Goal: Browse casually: Explore the website without a specific task or goal

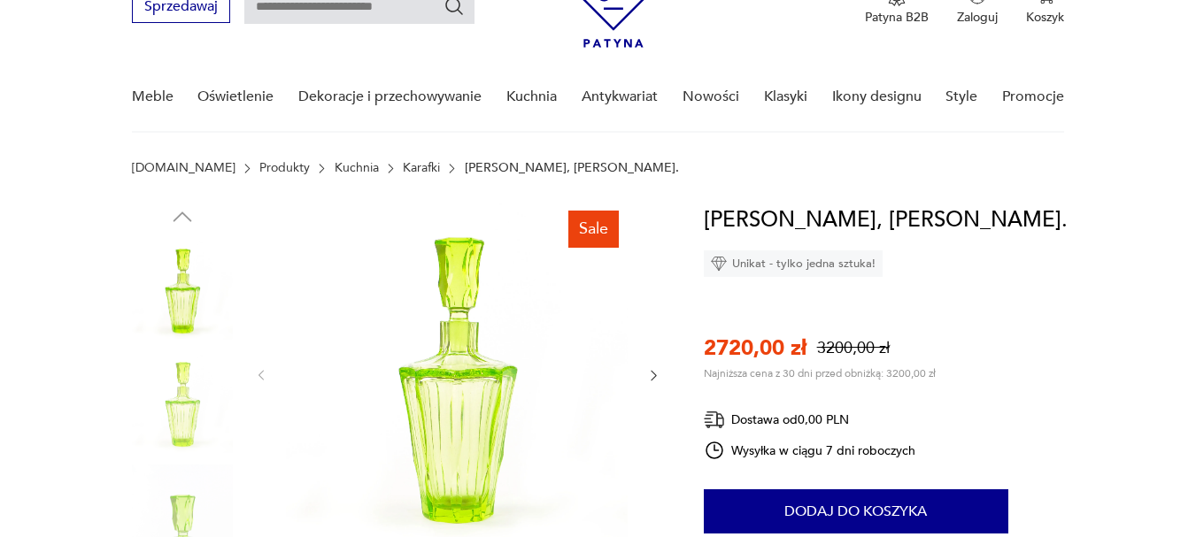
scroll to position [177, 0]
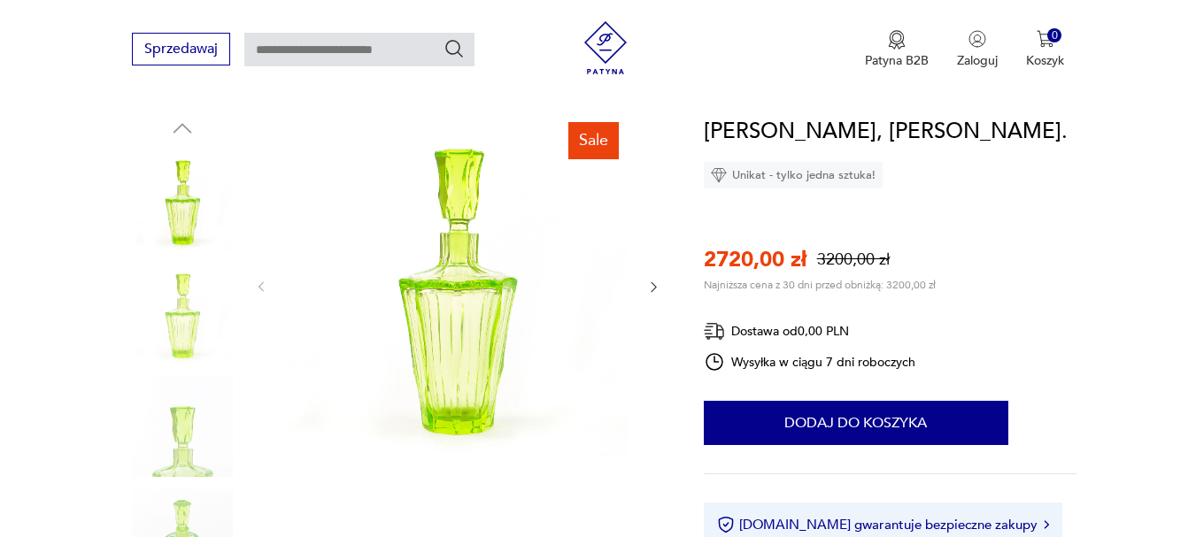
click at [653, 281] on icon "button" at bounding box center [653, 287] width 15 height 15
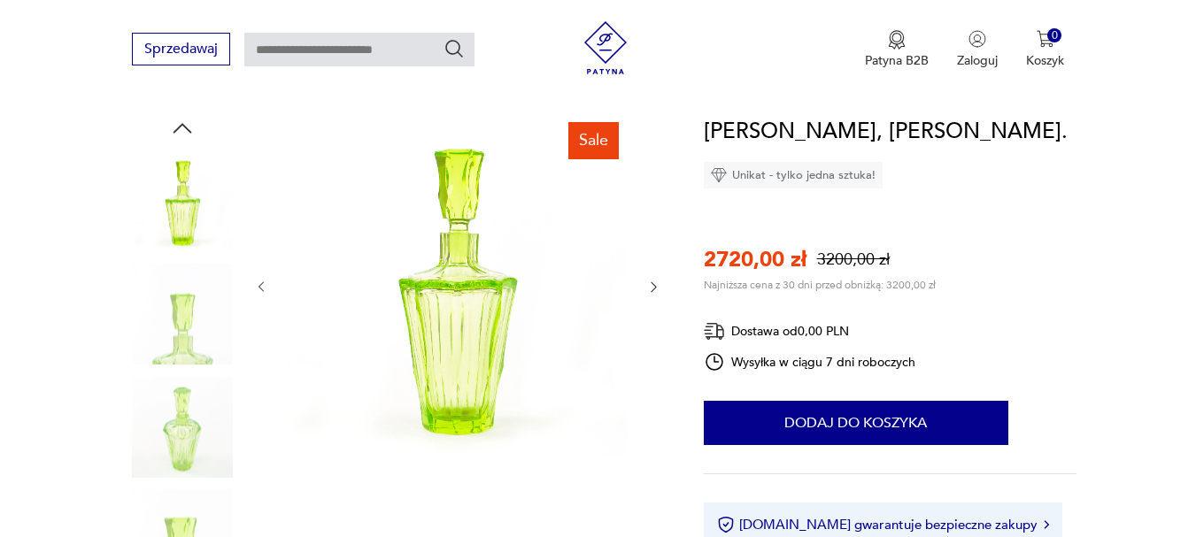
click at [653, 281] on icon "button" at bounding box center [653, 287] width 15 height 15
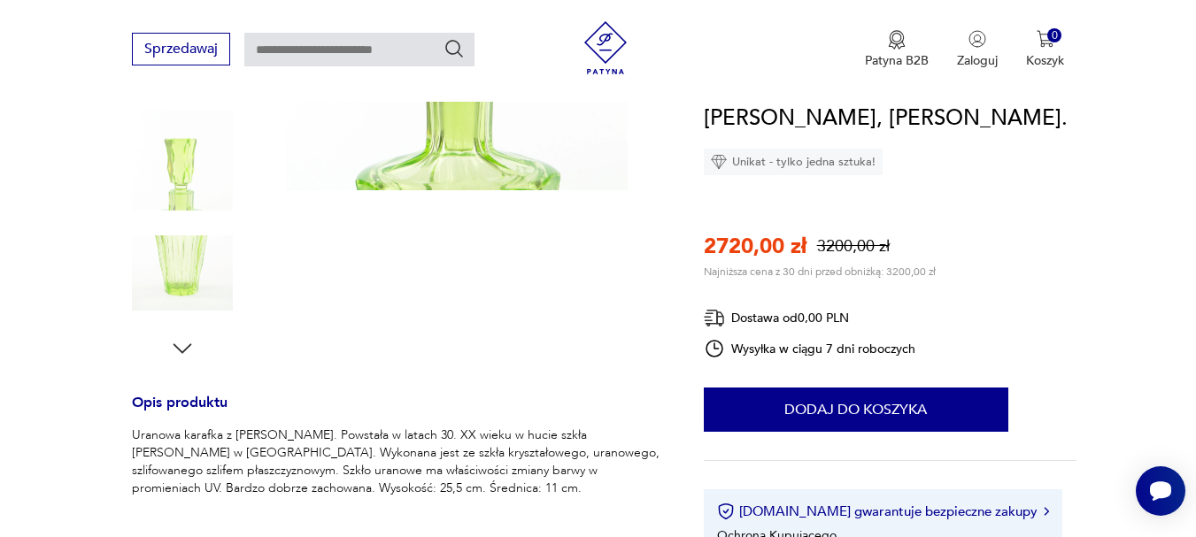
scroll to position [443, 0]
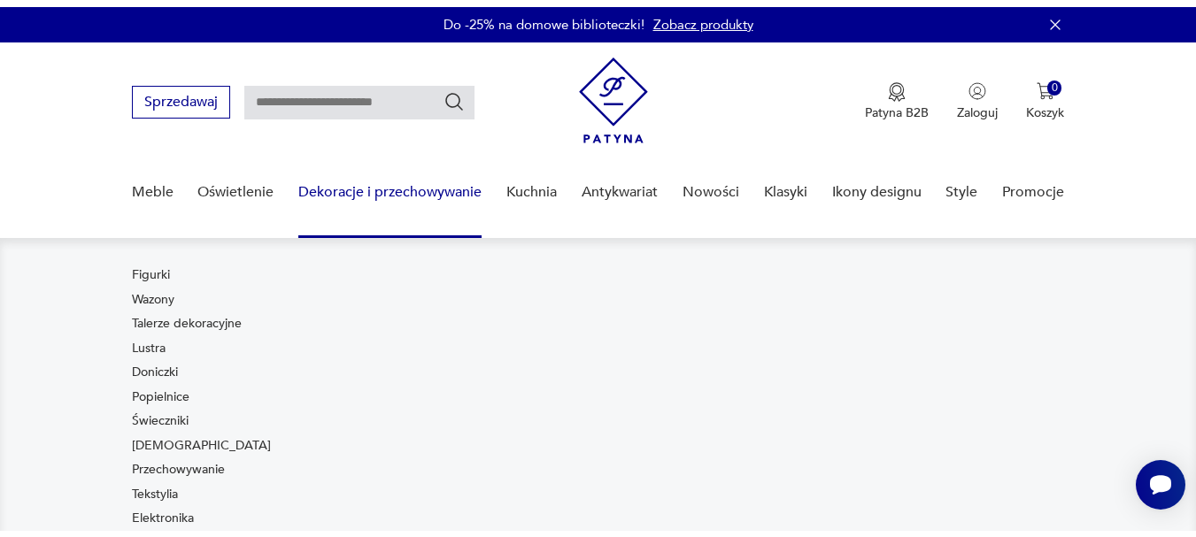
scroll to position [89, 0]
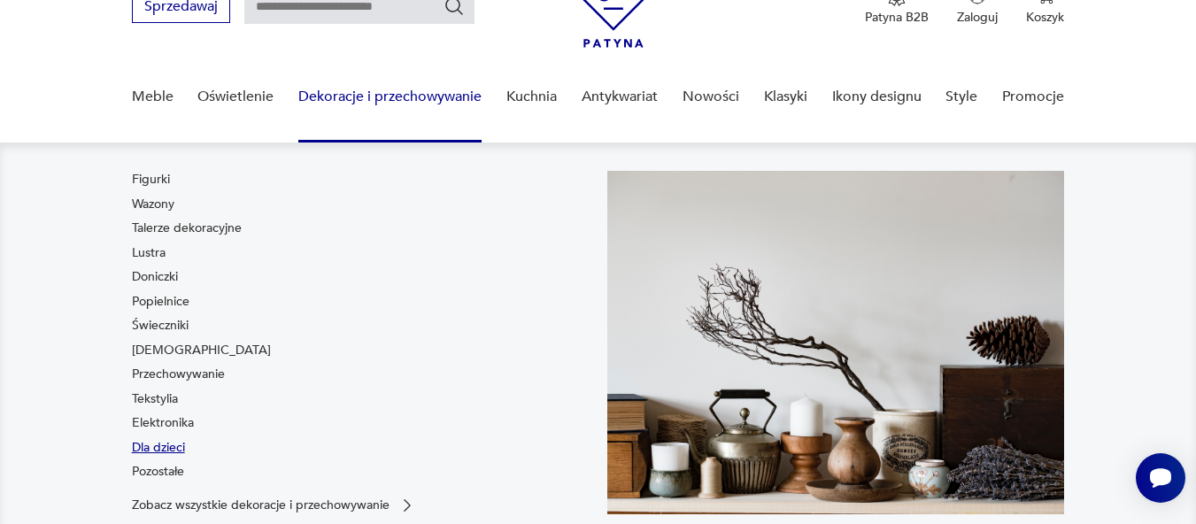
click at [156, 446] on link "Dla dzieci" at bounding box center [158, 448] width 53 height 18
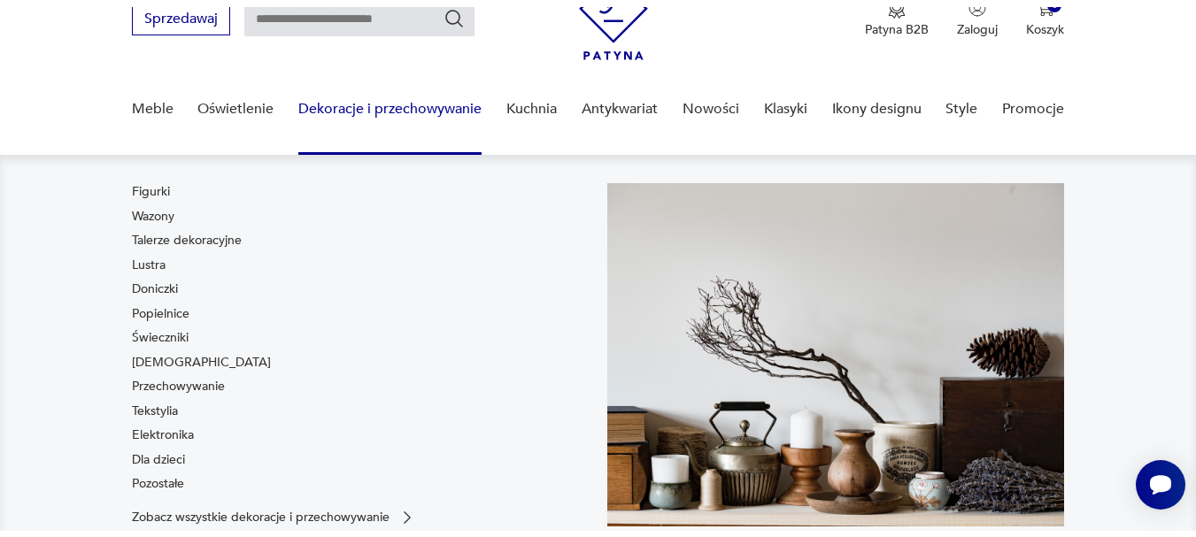
scroll to position [114, 0]
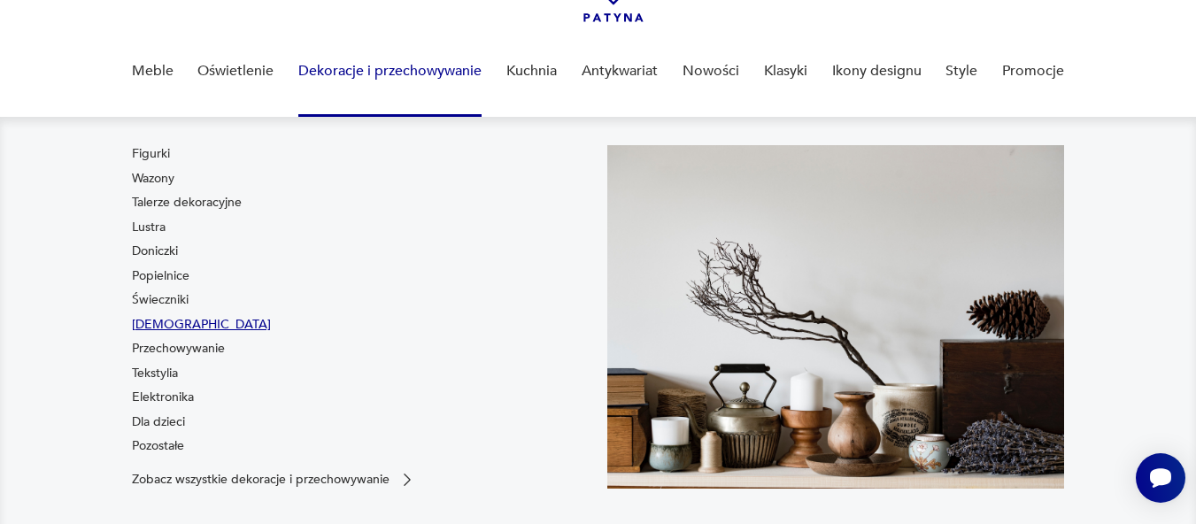
click at [157, 317] on link "Bibeloty" at bounding box center [201, 325] width 139 height 18
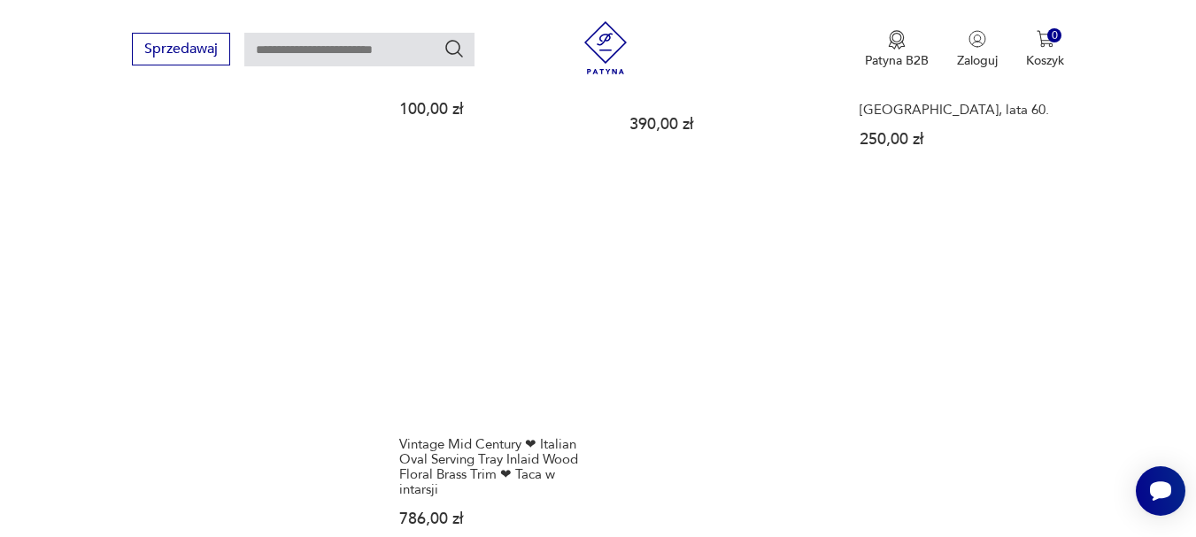
scroll to position [2453, 0]
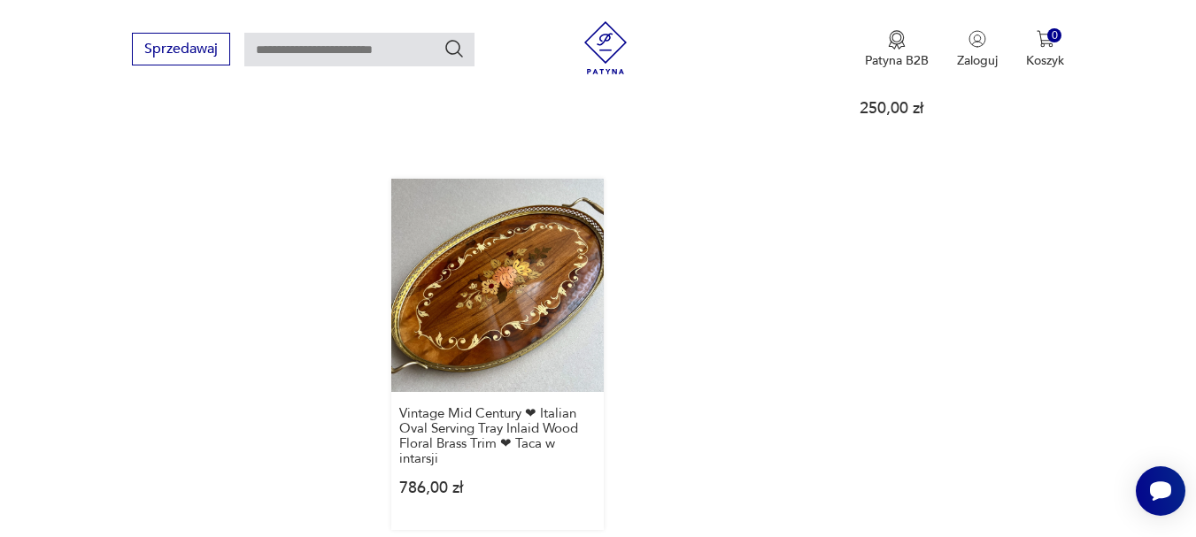
click at [460, 335] on link "Vintage Mid Century ❤ Italian Oval Serving Tray Inlaid Wood Floral Brass Trim ❤…" at bounding box center [497, 354] width 212 height 351
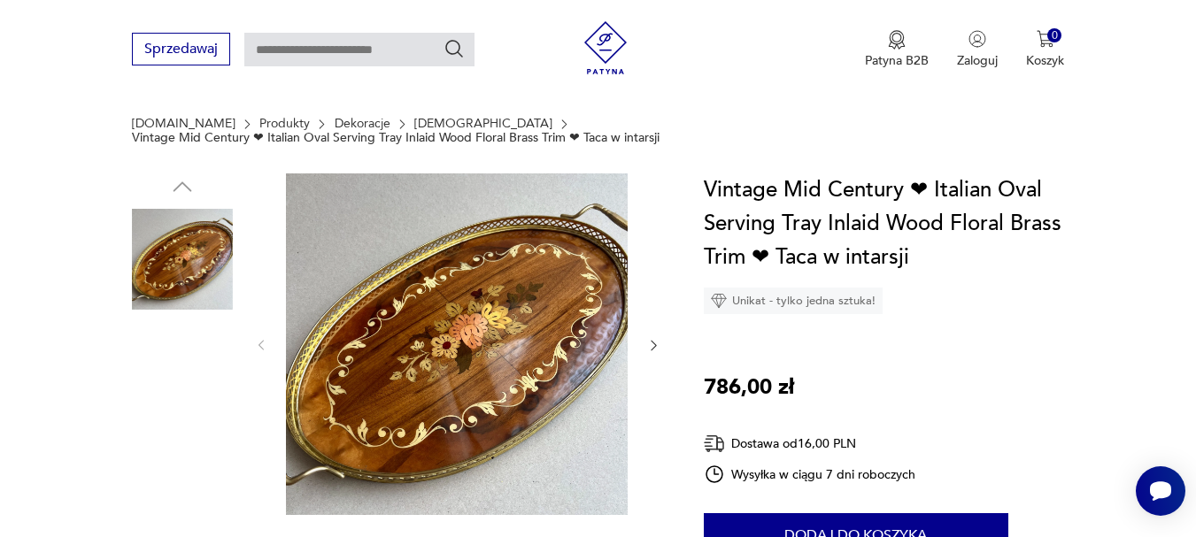
scroll to position [177, 0]
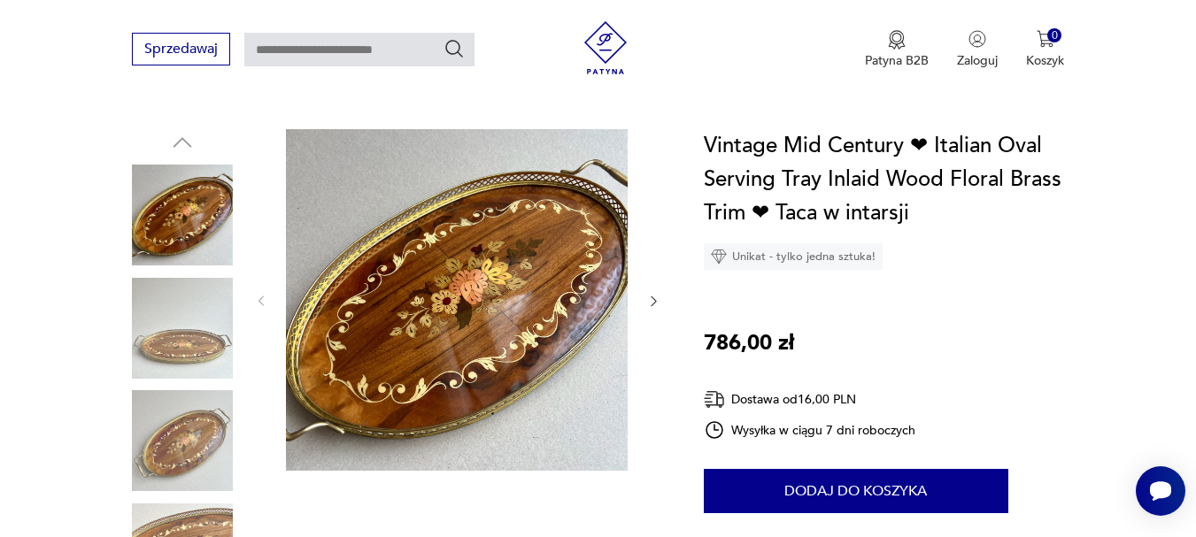
click at [652, 297] on icon "button" at bounding box center [653, 302] width 5 height 11
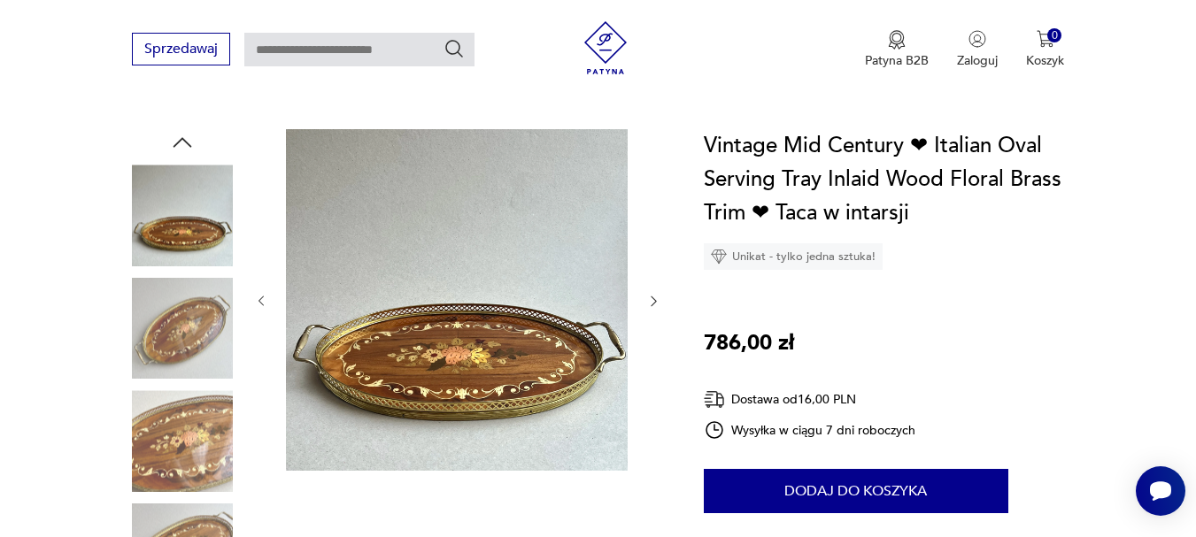
click at [652, 297] on icon "button" at bounding box center [653, 302] width 5 height 11
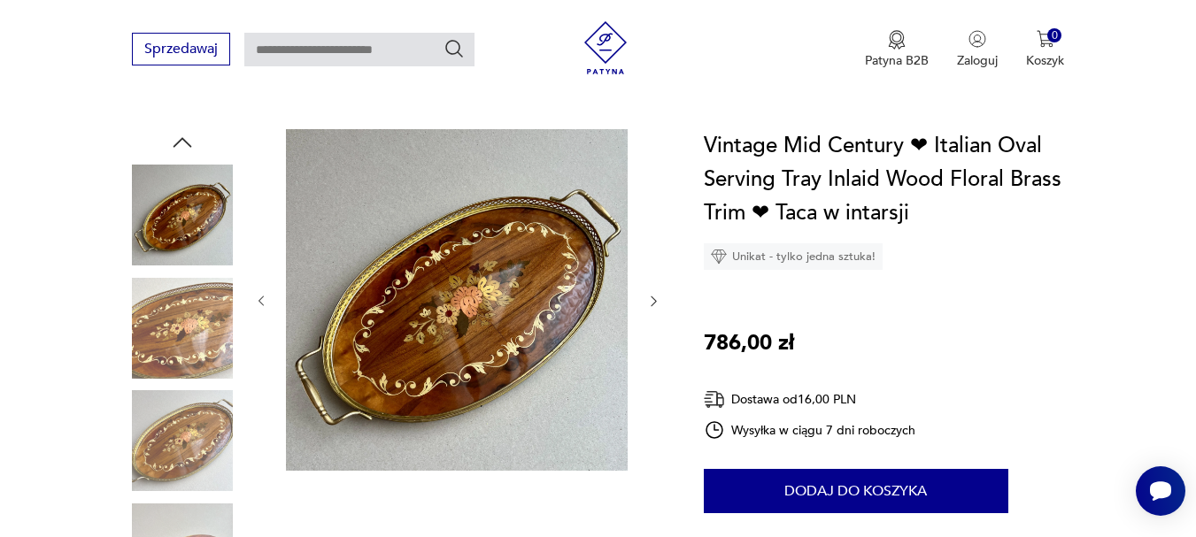
click at [652, 297] on icon "button" at bounding box center [653, 302] width 5 height 11
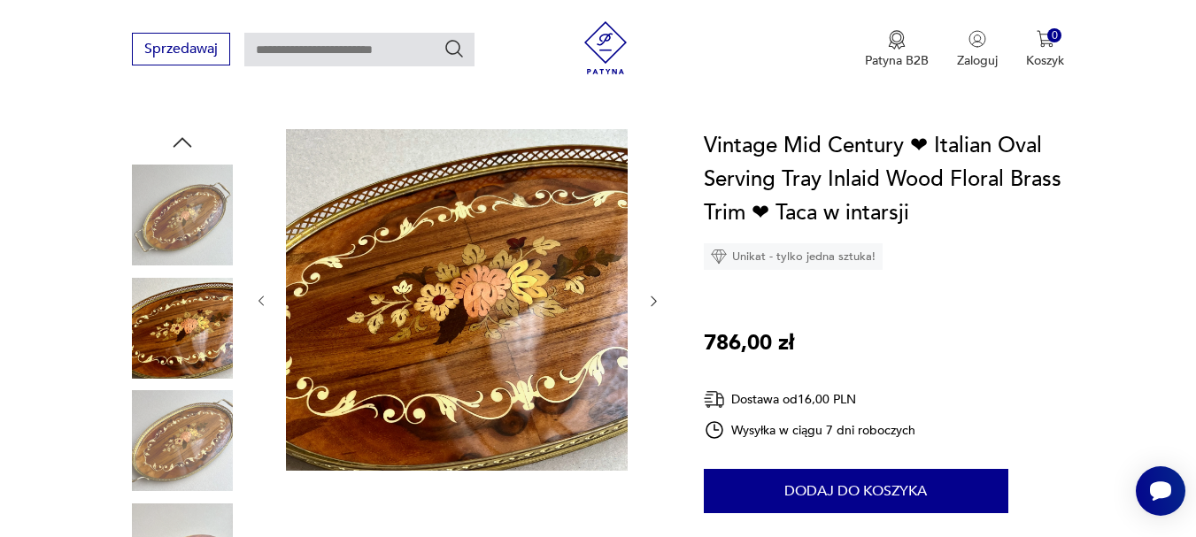
click at [652, 297] on icon "button" at bounding box center [653, 302] width 5 height 11
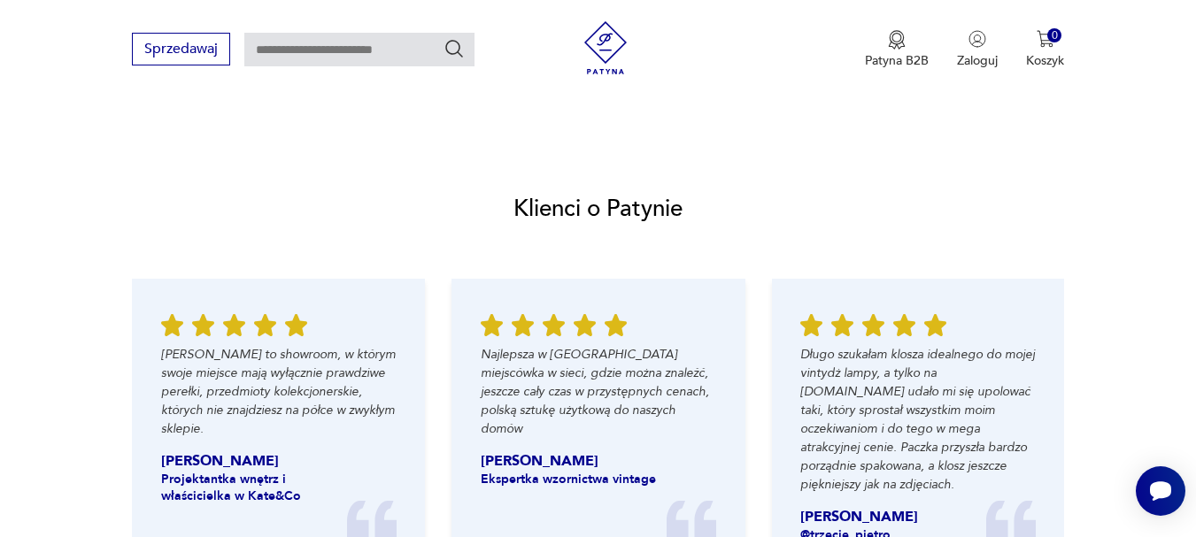
scroll to position [1682, 0]
